Goal: Complete application form

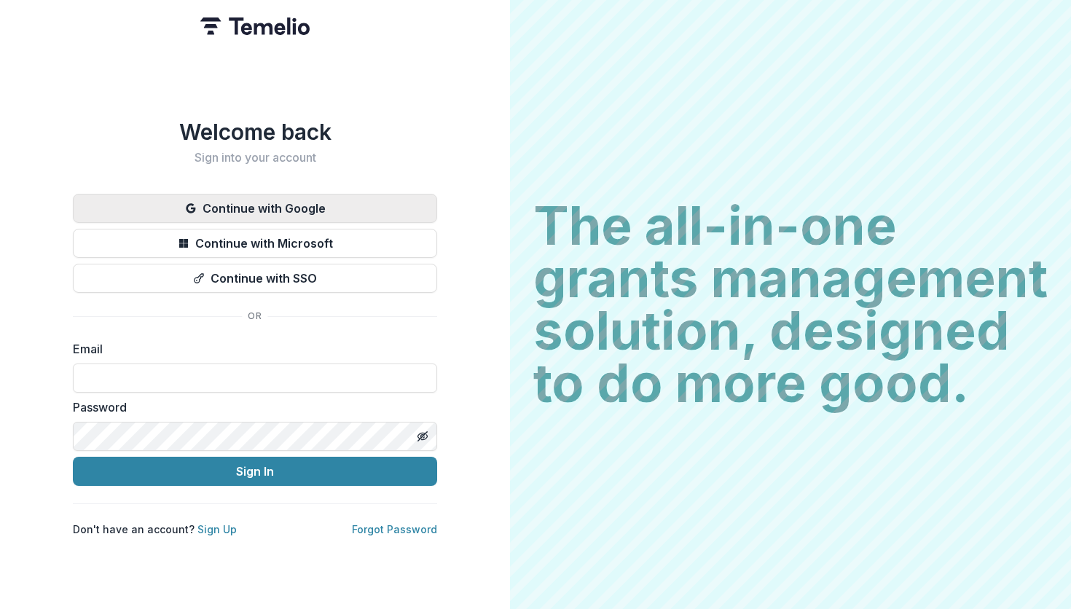
click at [264, 202] on button "Continue with Google" at bounding box center [255, 208] width 364 height 29
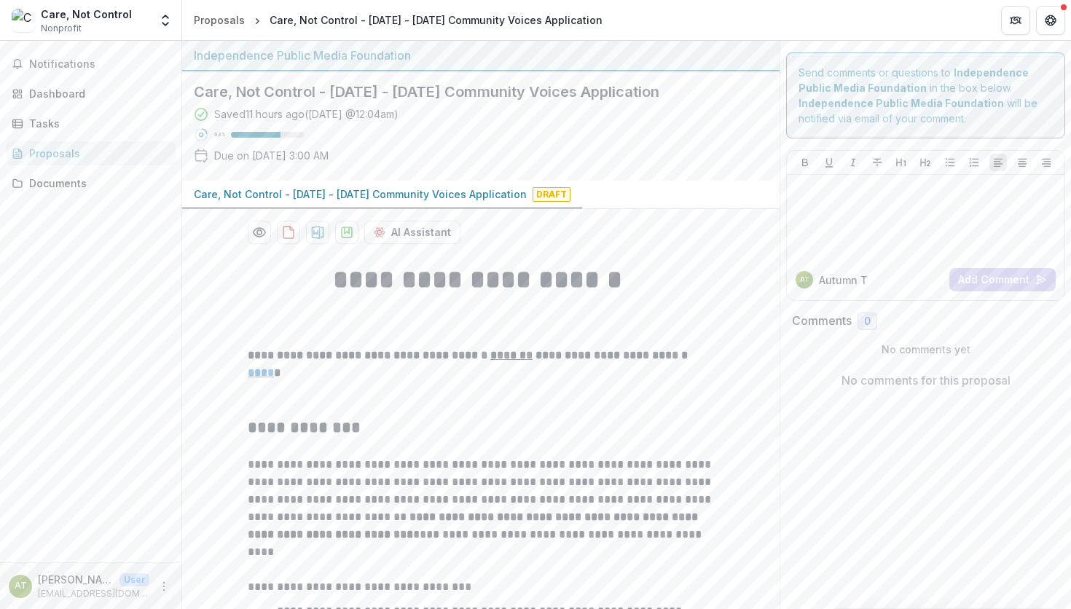
click at [617, 47] on div "Independence Public Media Foundation" at bounding box center [481, 55] width 574 height 17
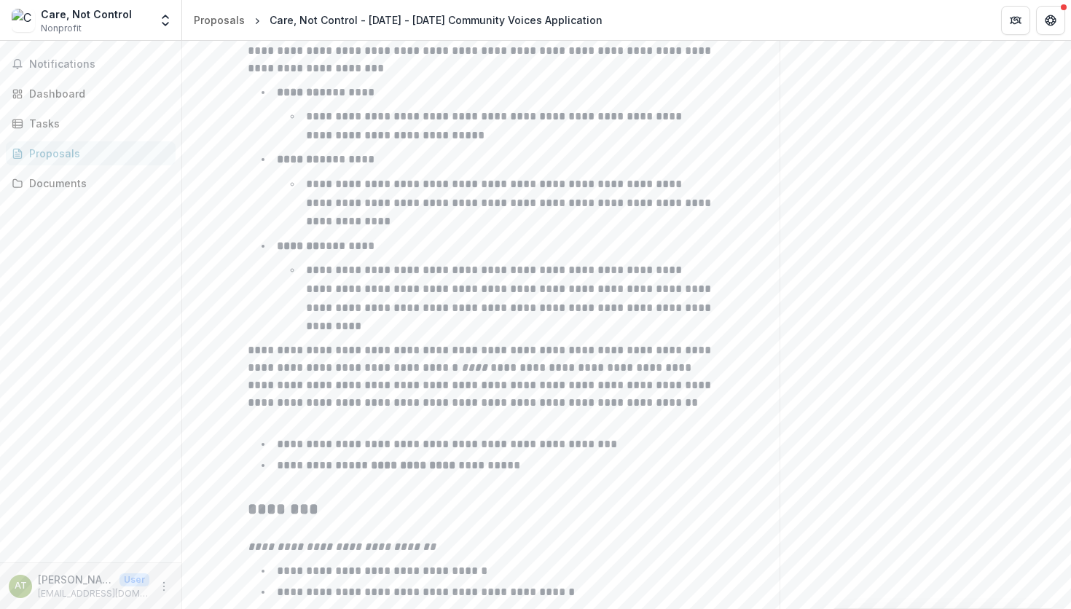
scroll to position [2274, 0]
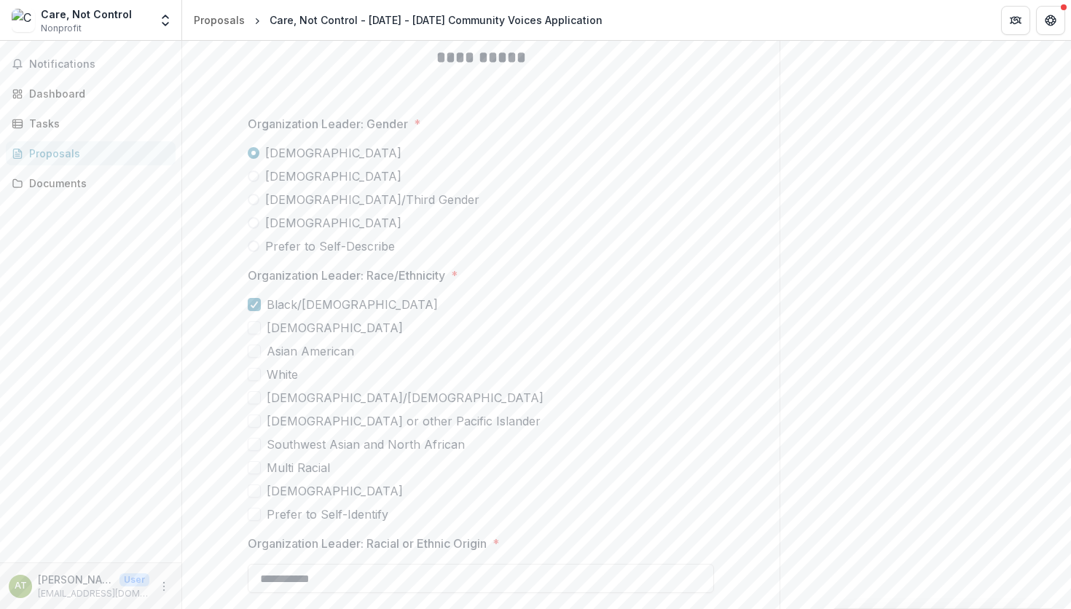
scroll to position [3709, 0]
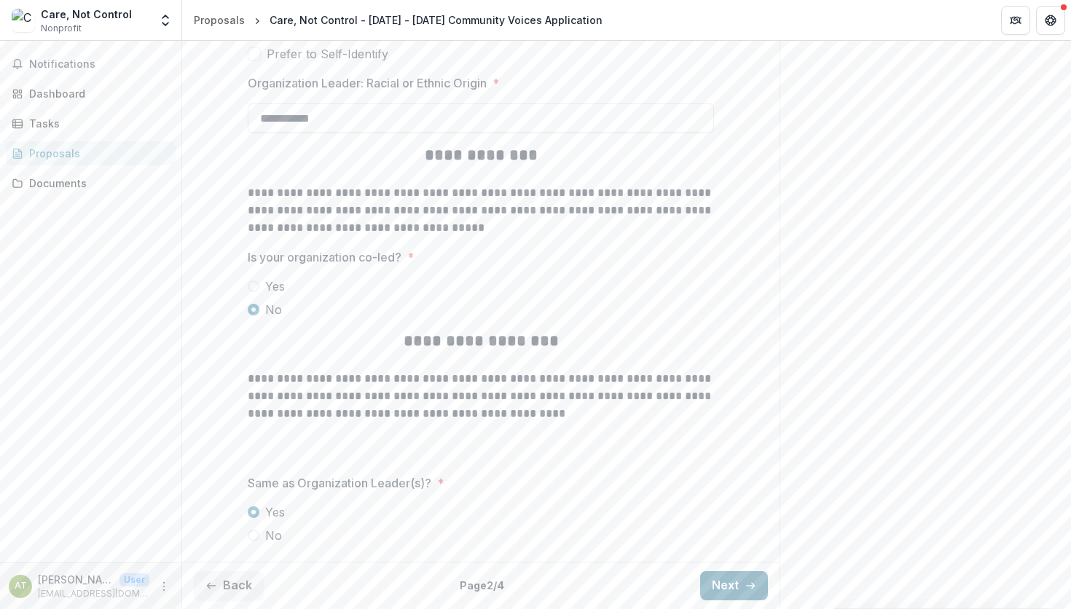
click at [732, 586] on button "Next" at bounding box center [734, 585] width 68 height 29
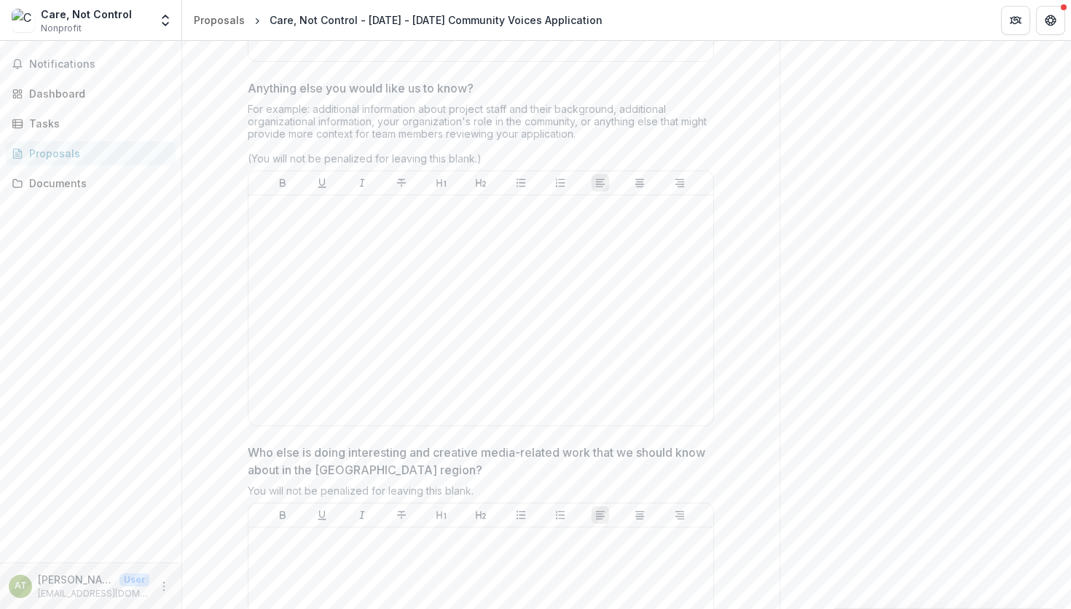
type input "*******"
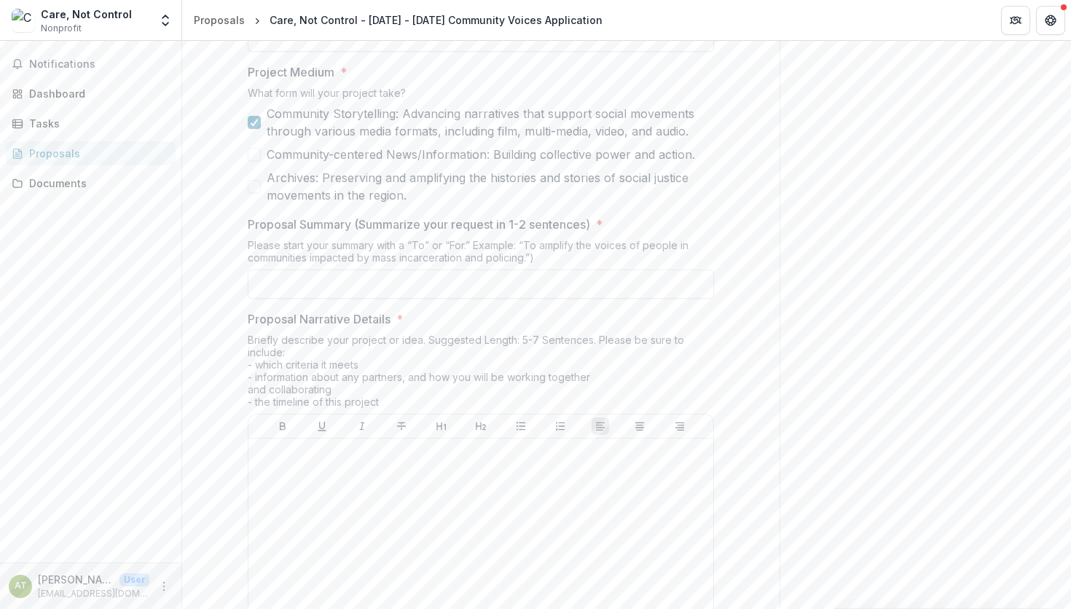
scroll to position [1021, 0]
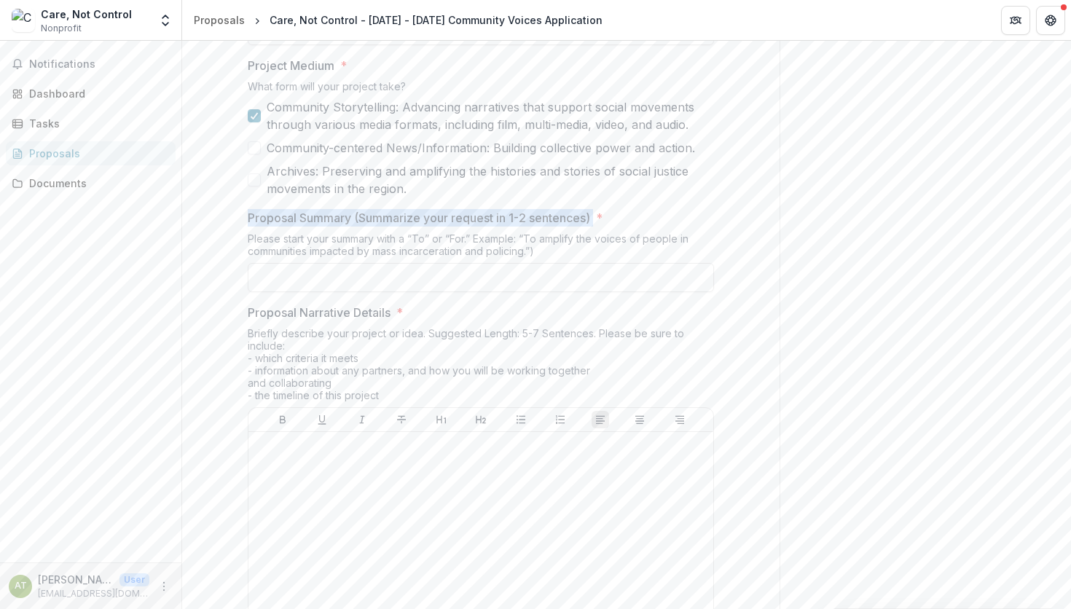
drag, startPoint x: 248, startPoint y: 223, endPoint x: 597, endPoint y: 225, distance: 348.2
click at [597, 225] on label "Proposal Summary (Summarize your request in 1-2 sentences) *" at bounding box center [476, 217] width 457 height 17
copy p "Proposal Summary (Summarize your request in 1-2 sentences)"
click at [358, 283] on input "Proposal Summary (Summarize your request in 1-2 sentences) *" at bounding box center [481, 277] width 466 height 29
paste input "**********"
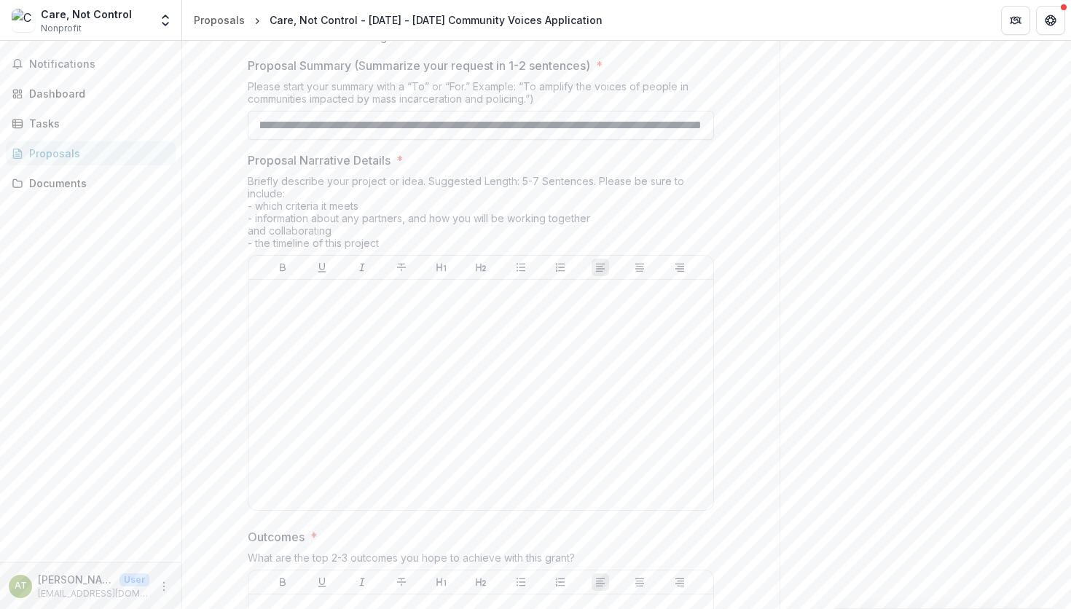
scroll to position [1175, 0]
type input "**********"
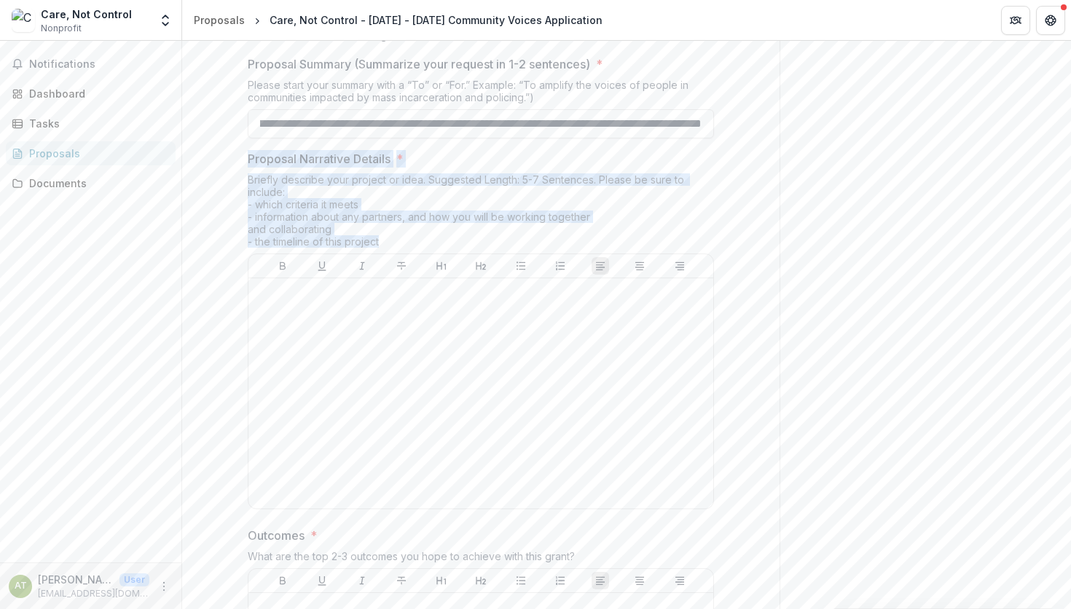
drag, startPoint x: 250, startPoint y: 164, endPoint x: 396, endPoint y: 253, distance: 171.3
click at [396, 253] on div "Proposal Narrative Details * Briefly describe your project or idea. Suggested L…" at bounding box center [481, 332] width 466 height 365
copy div "Proposal Narrative Details * Briefly describe your project or idea. Suggested L…"
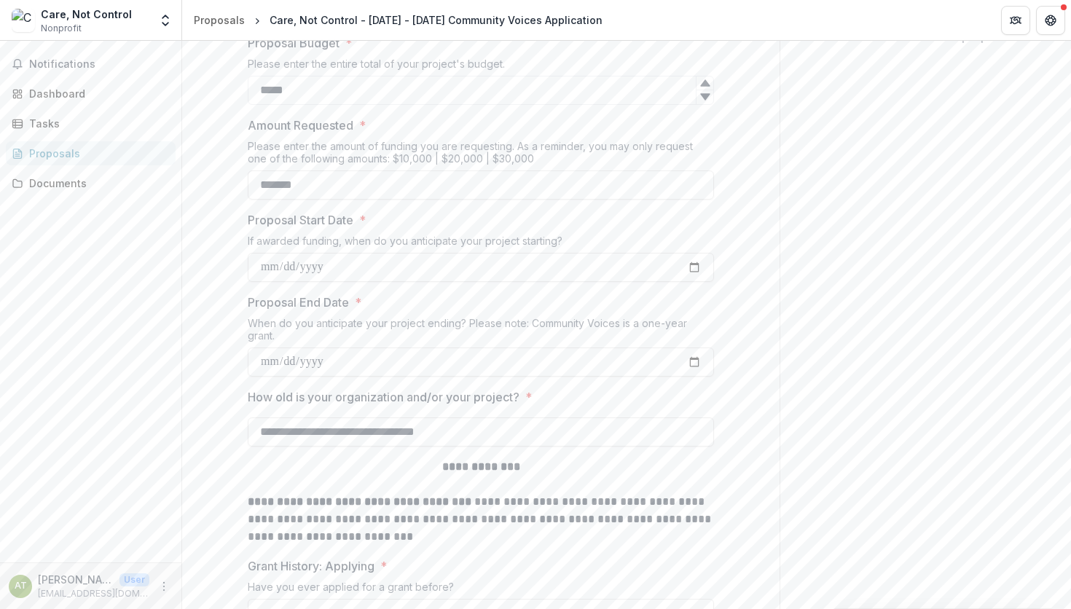
scroll to position [0, 0]
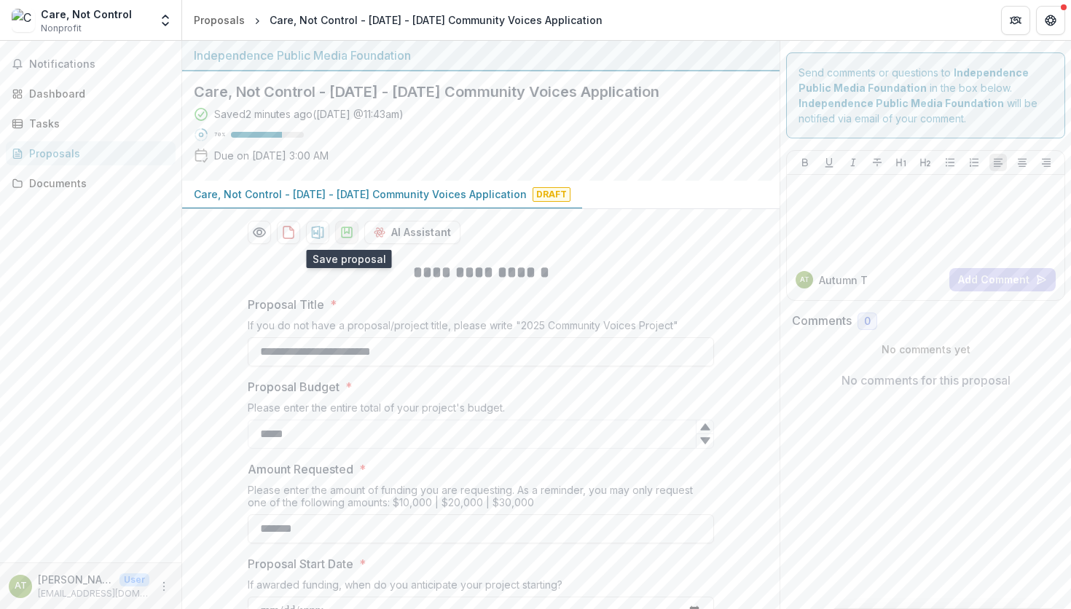
click at [347, 237] on icon "download-proposal" at bounding box center [347, 232] width 10 height 10
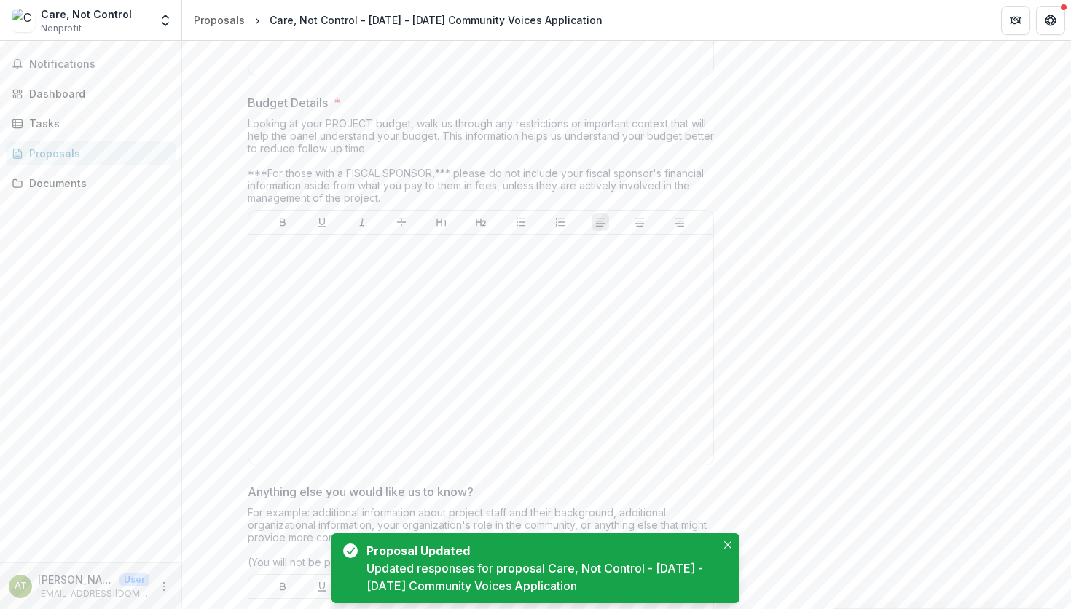
scroll to position [3946, 0]
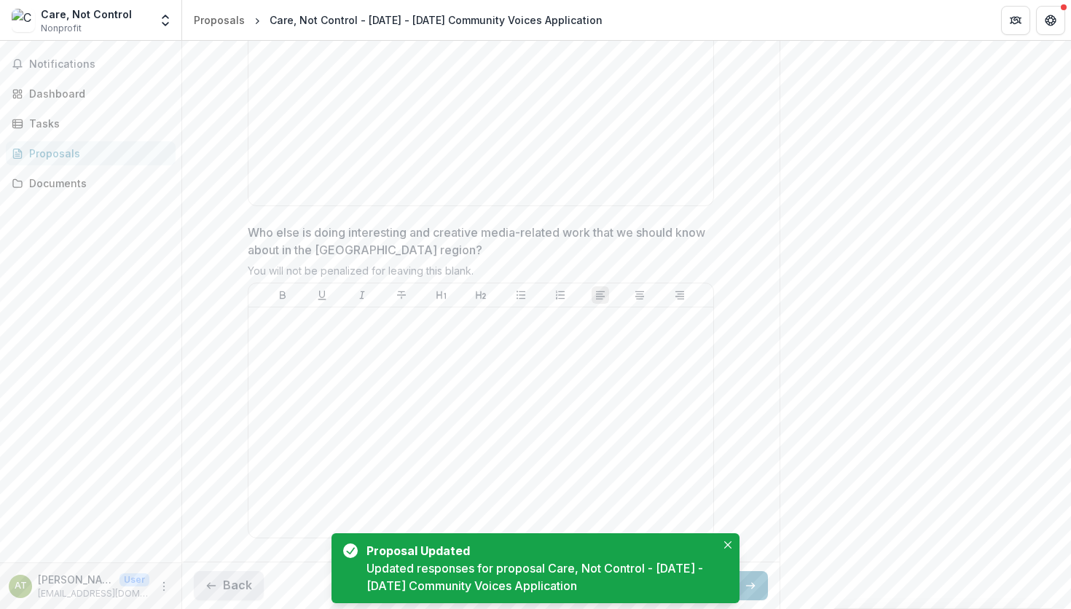
click at [232, 589] on button "Back" at bounding box center [229, 585] width 70 height 29
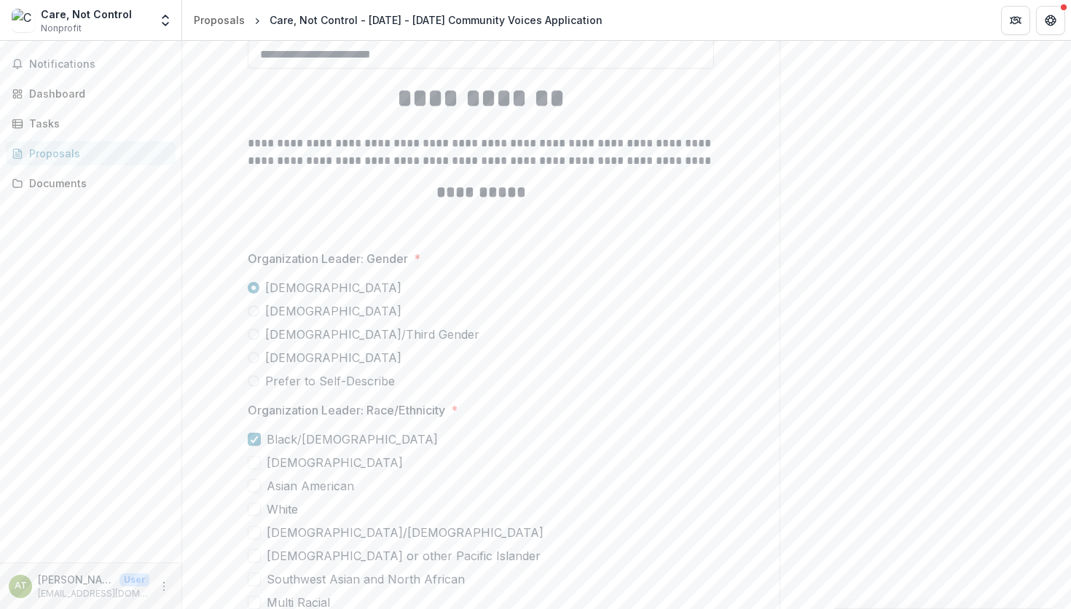
scroll to position [3709, 0]
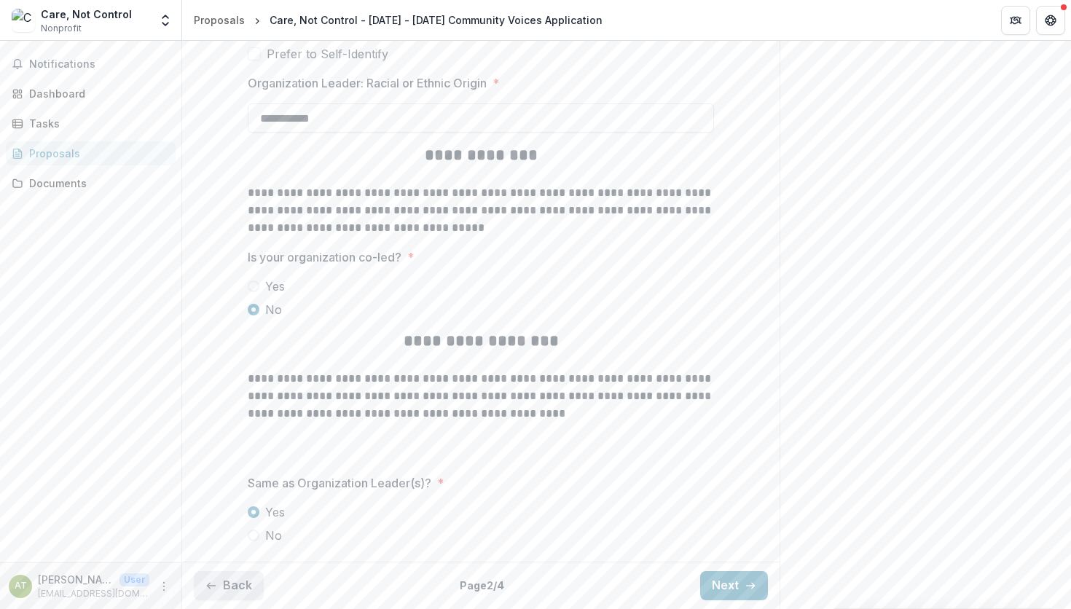
click at [248, 578] on button "Back" at bounding box center [229, 585] width 70 height 29
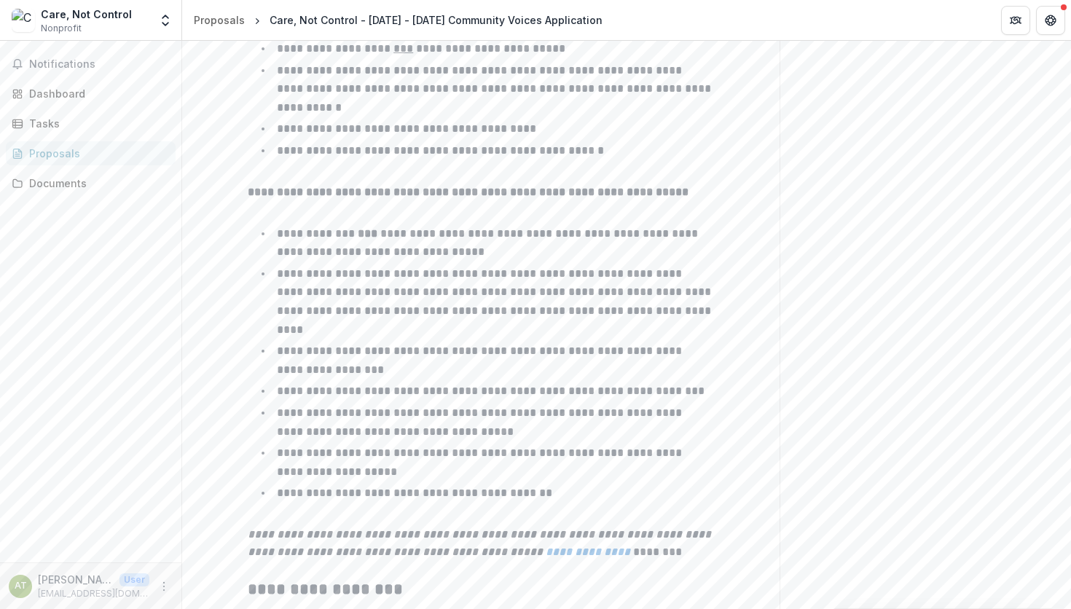
scroll to position [1622, 0]
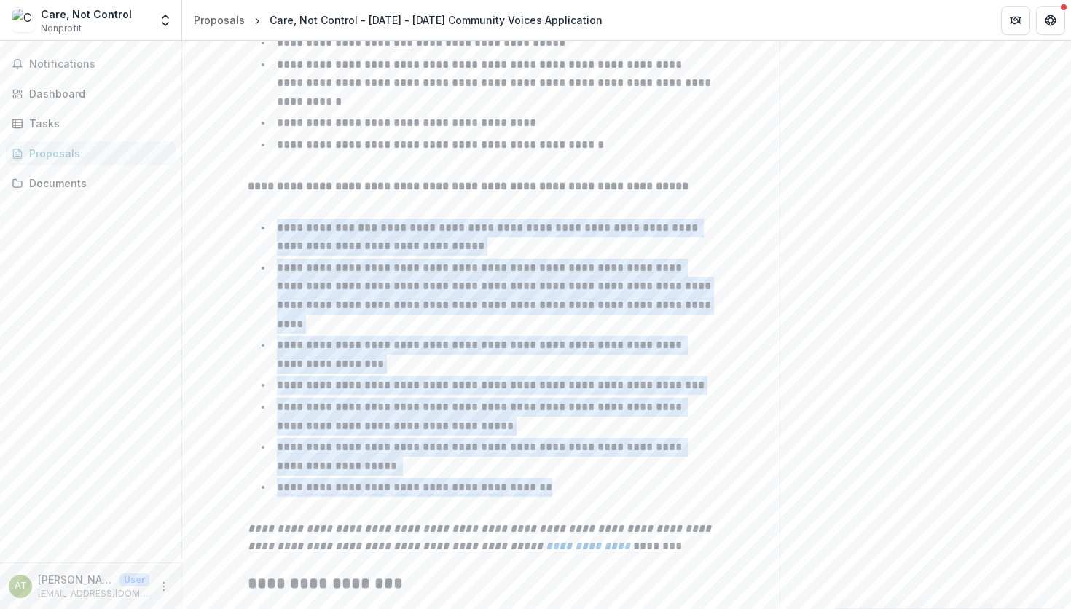
drag, startPoint x: 276, startPoint y: 137, endPoint x: 569, endPoint y: 390, distance: 386.8
click at [569, 390] on ul "**********" at bounding box center [489, 358] width 449 height 278
copy ul "**********"
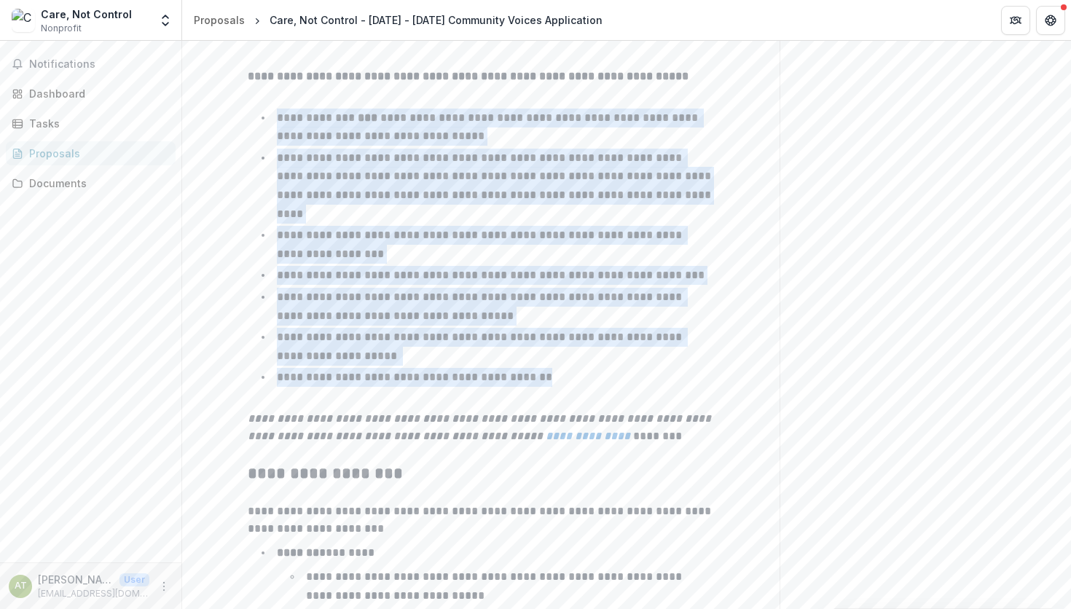
scroll to position [2274, 0]
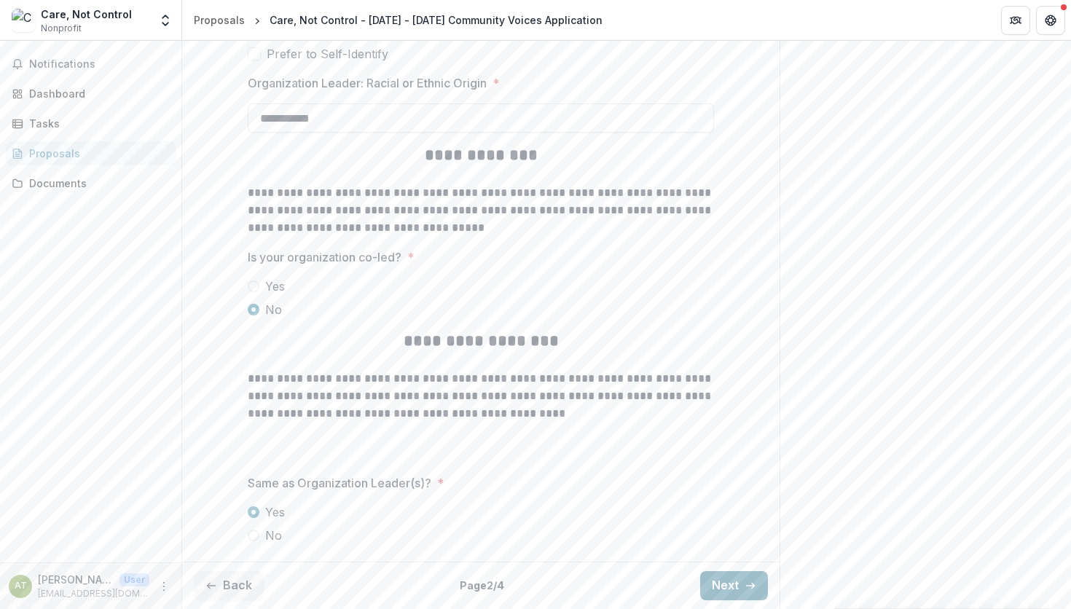
click at [740, 588] on button "Next" at bounding box center [734, 585] width 68 height 29
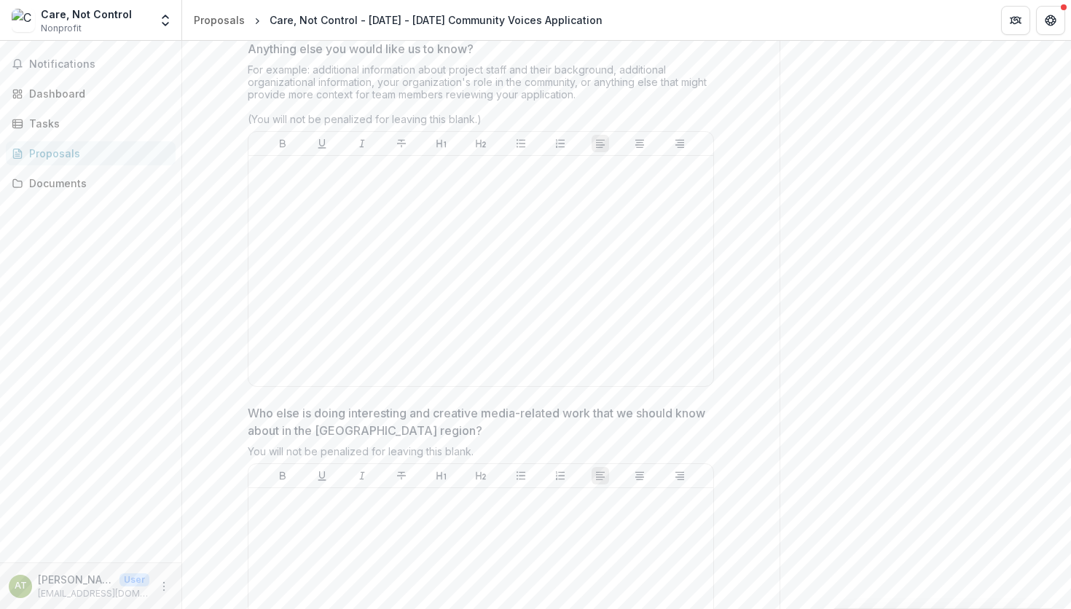
scroll to position [3946, 0]
